Goal: Task Accomplishment & Management: Use online tool/utility

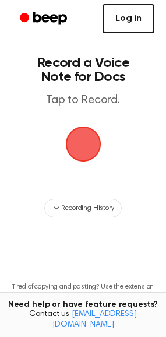
click at [142, 25] on link "Log in" at bounding box center [129, 18] width 52 height 29
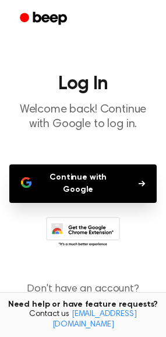
click at [88, 180] on button "Continue with Google" at bounding box center [83, 184] width 148 height 39
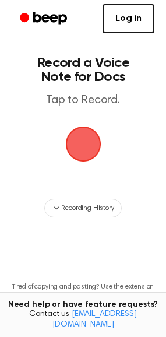
click at [72, 145] on span "button" at bounding box center [83, 144] width 53 height 53
